Goal: Information Seeking & Learning: Learn about a topic

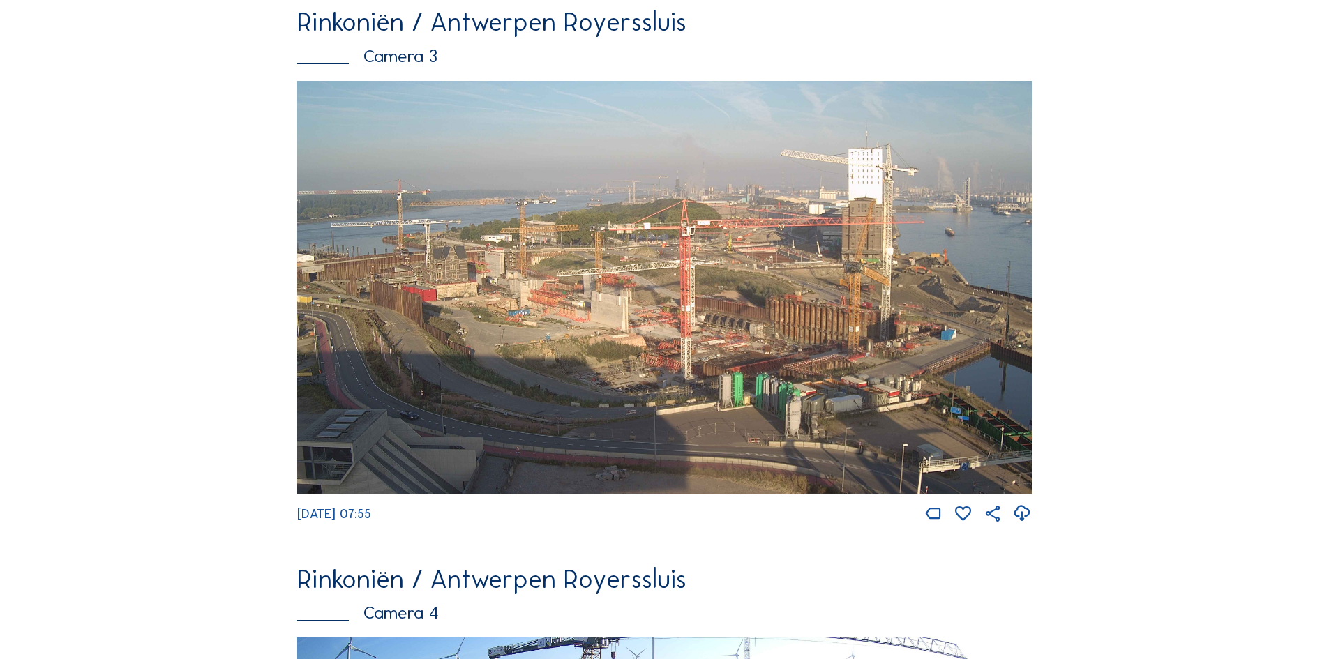
scroll to position [1325, 0]
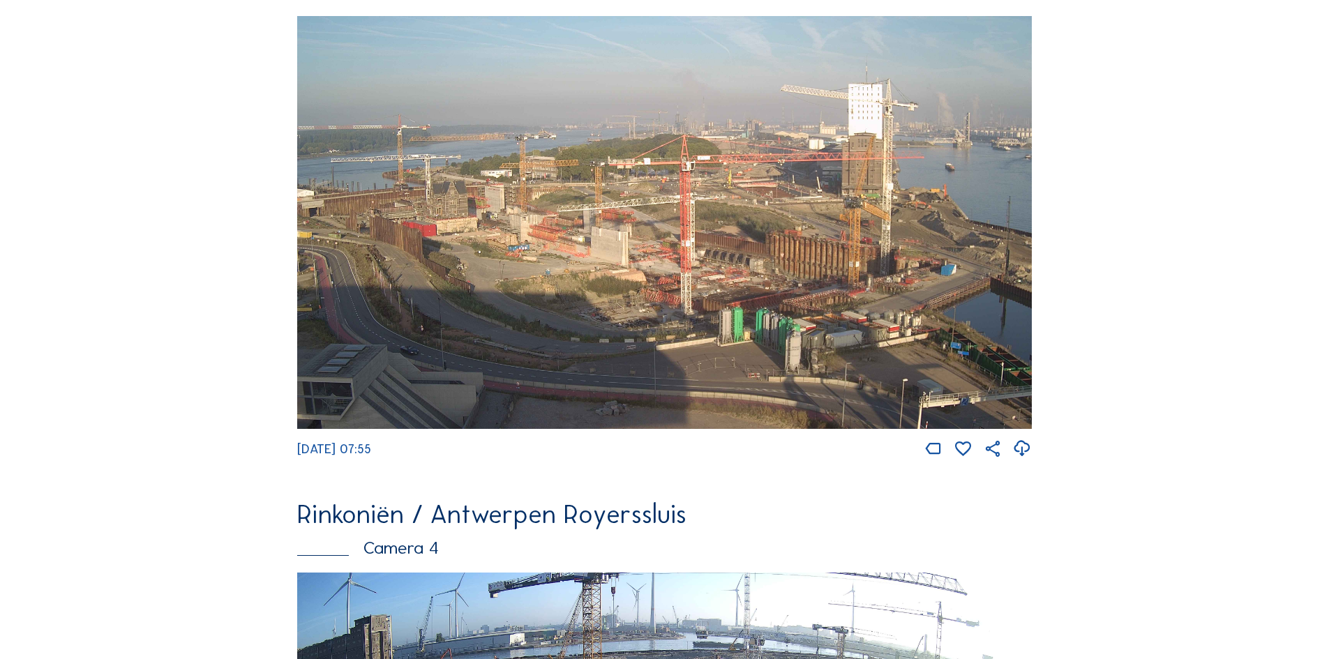
click at [733, 327] on img at bounding box center [664, 223] width 735 height 414
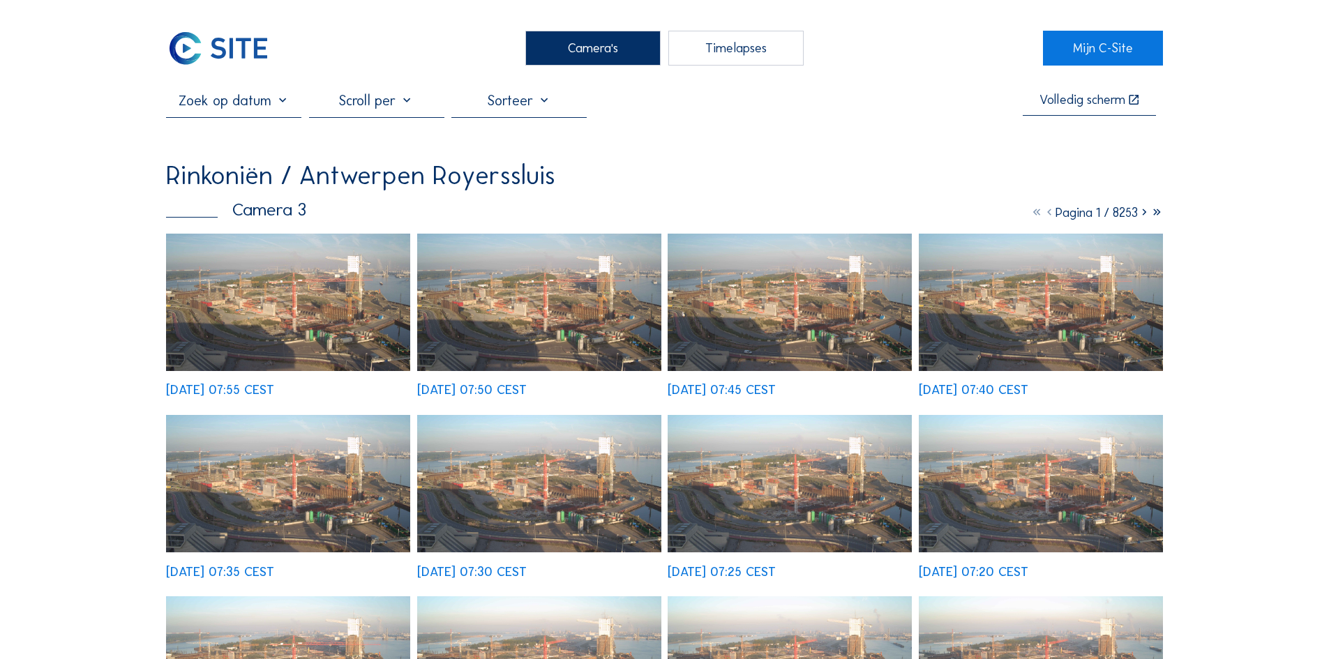
click at [296, 292] on img at bounding box center [288, 302] width 244 height 137
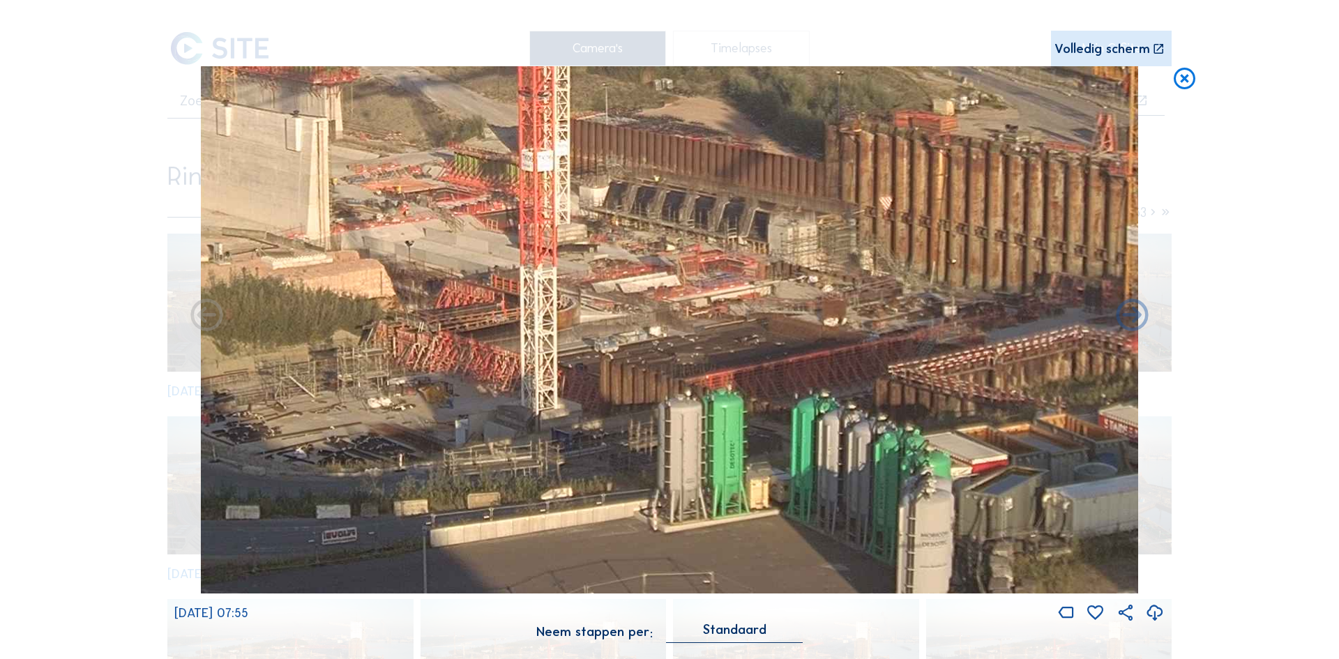
drag, startPoint x: 841, startPoint y: 457, endPoint x: 784, endPoint y: 350, distance: 121.1
click at [784, 350] on img at bounding box center [670, 329] width 938 height 527
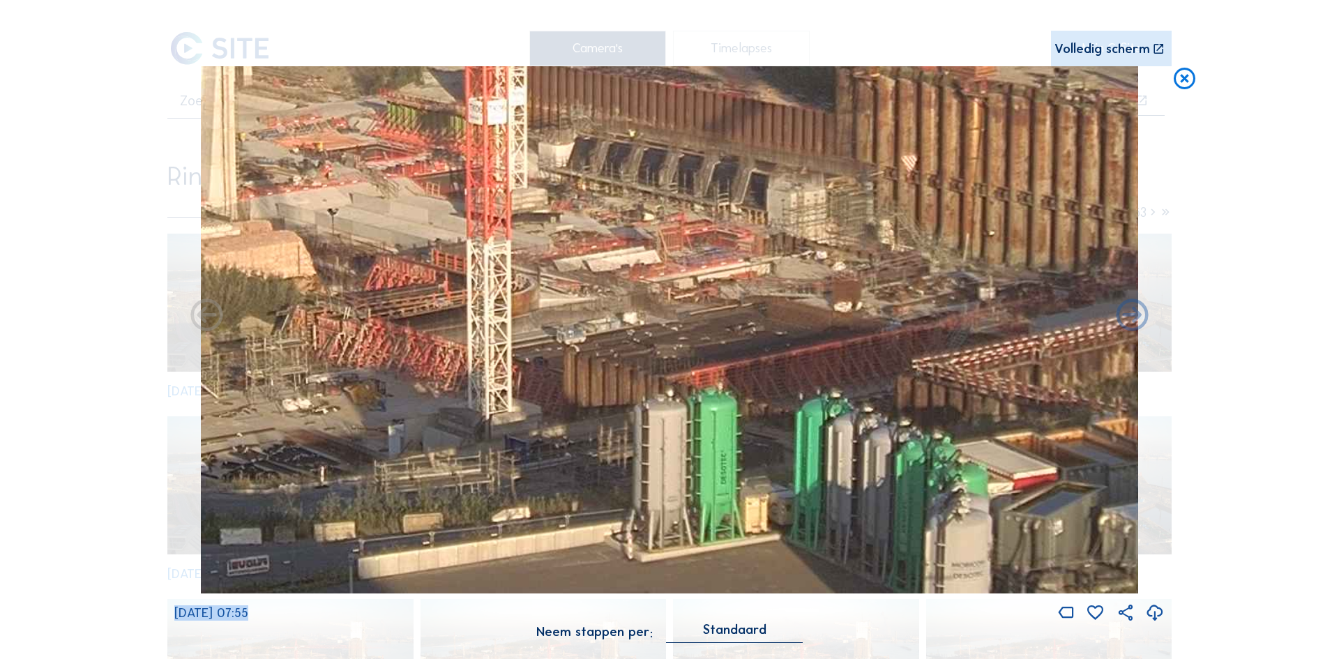
drag, startPoint x: 1272, startPoint y: 615, endPoint x: 1270, endPoint y: 527, distance: 87.9
click at [1270, 527] on div "Scroll om door de tijd te reizen | Druk op de 'Alt'-knop + scroll om te Zoomen …" at bounding box center [669, 329] width 1339 height 659
click at [733, 629] on div "Standaard" at bounding box center [734, 630] width 63 height 13
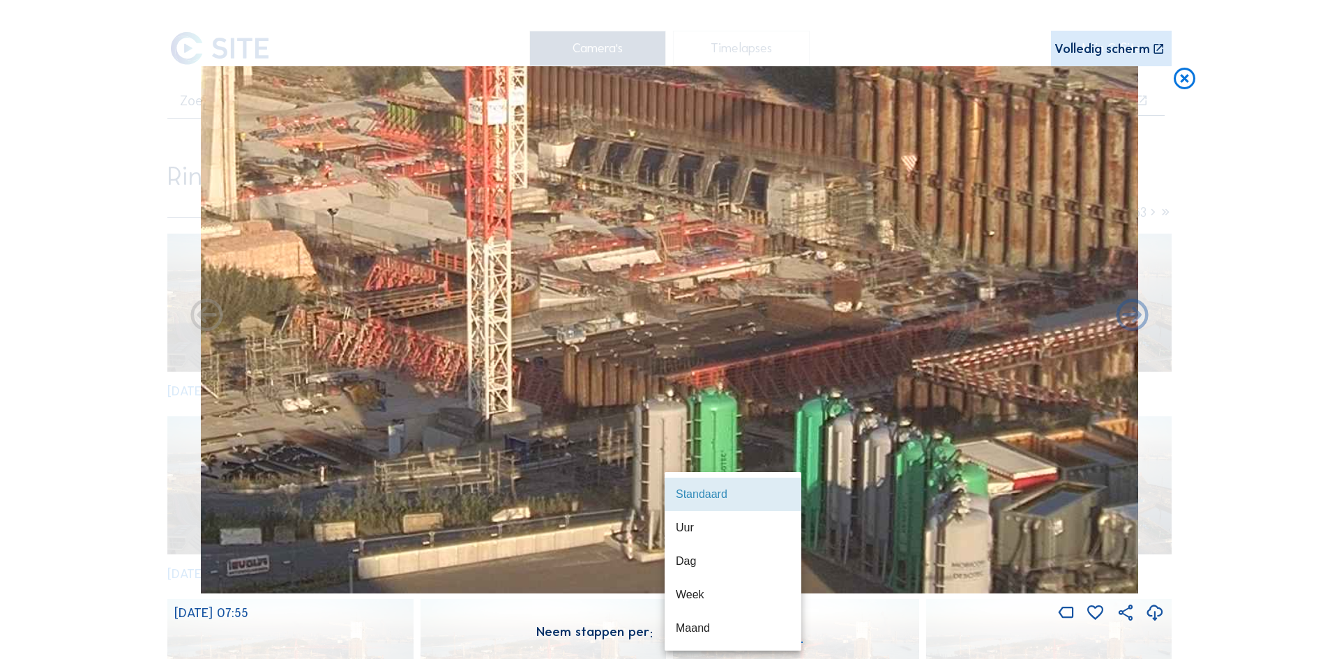
click at [1231, 503] on div "Scroll om door de tijd te reizen | Druk op de 'Alt'-knop + scroll om te Zoomen …" at bounding box center [669, 329] width 1339 height 659
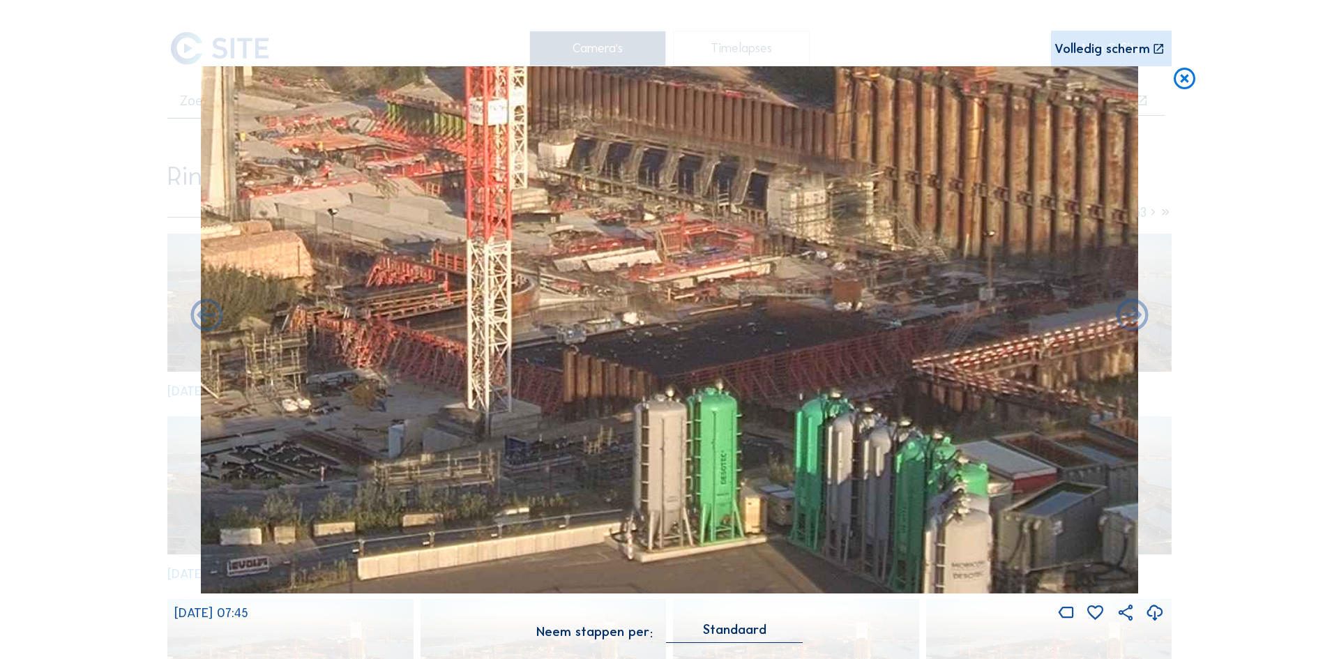
click at [1283, 589] on div "Scroll om door de tijd te reizen | Druk op de 'Alt'-knop + scroll om te Zoomen …" at bounding box center [669, 329] width 1339 height 659
click at [1188, 81] on icon at bounding box center [1185, 79] width 26 height 27
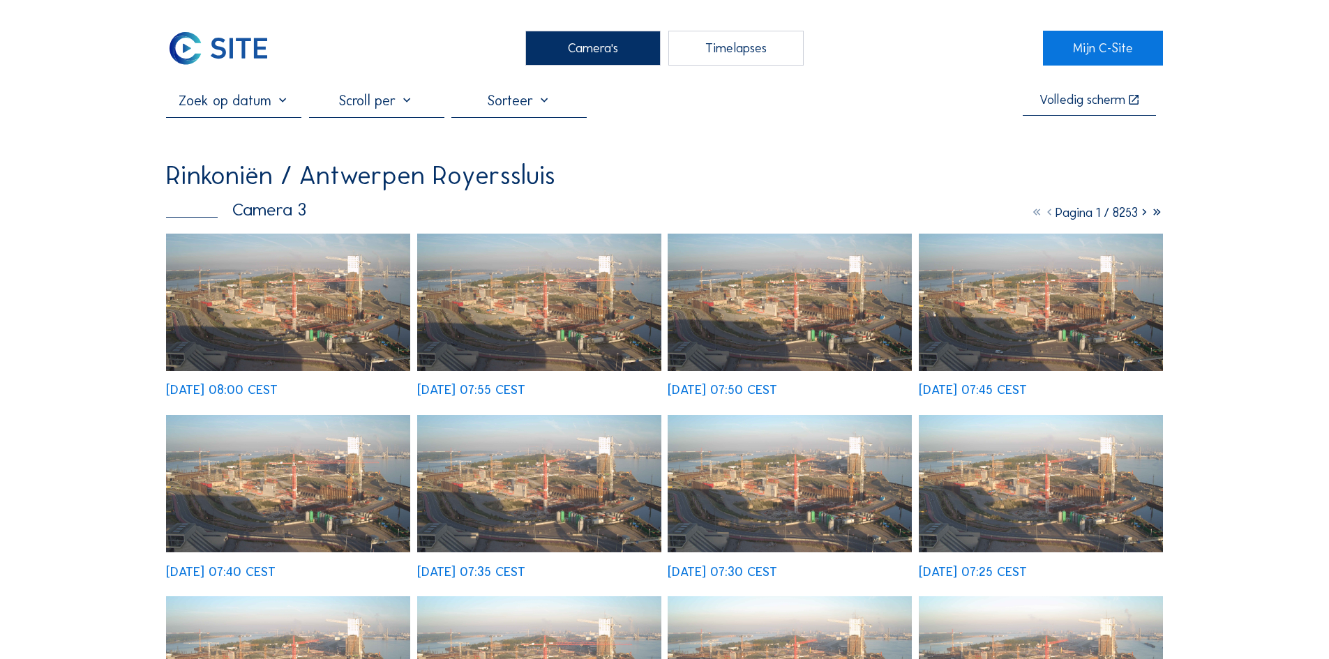
click at [359, 340] on img at bounding box center [288, 302] width 244 height 137
